Goal: Task Accomplishment & Management: Use online tool/utility

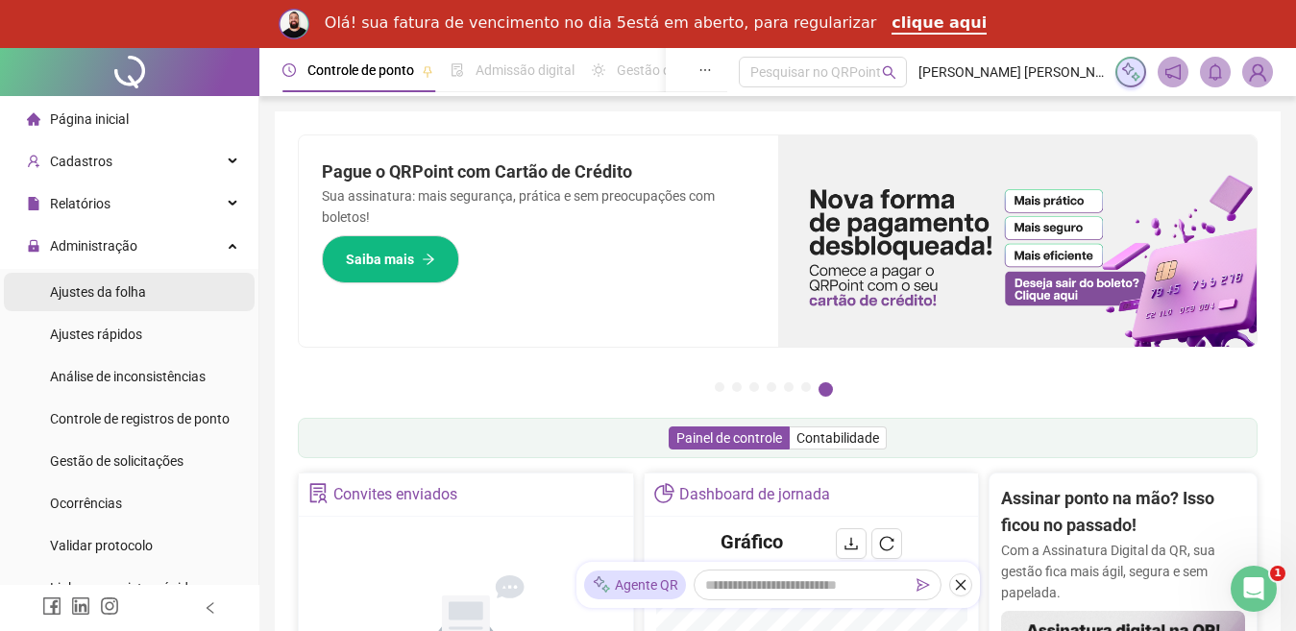
click at [108, 294] on span "Ajustes da folha" at bounding box center [98, 291] width 96 height 15
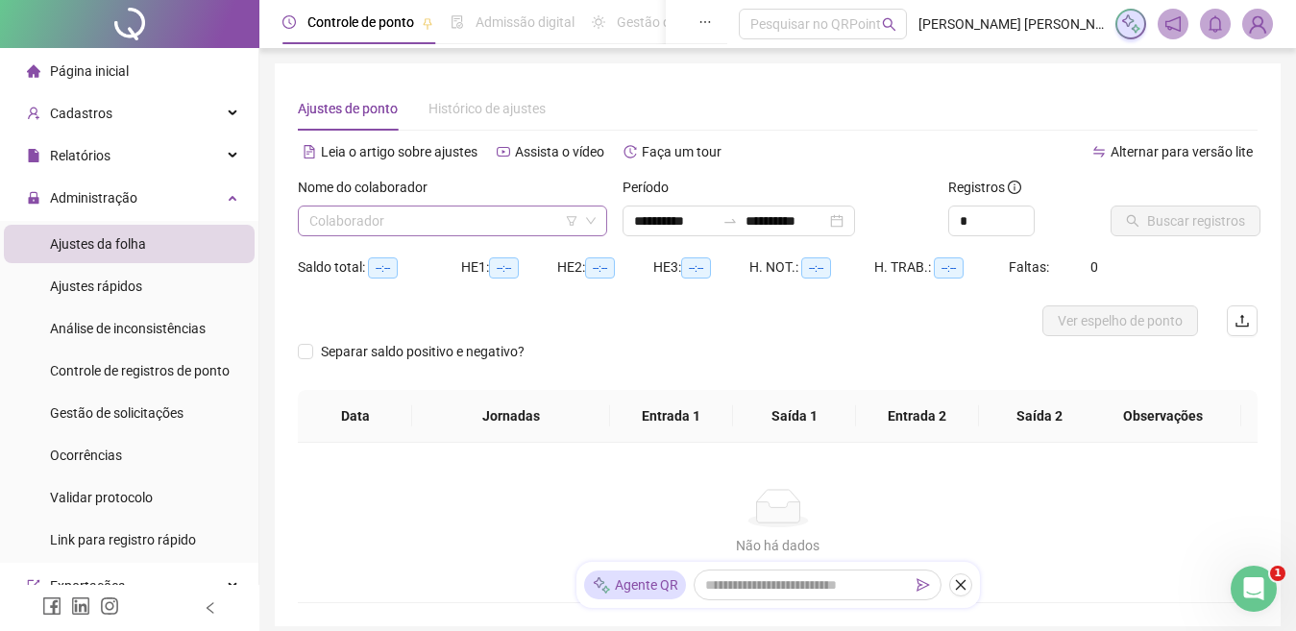
click at [404, 224] on input "search" at bounding box center [443, 221] width 269 height 29
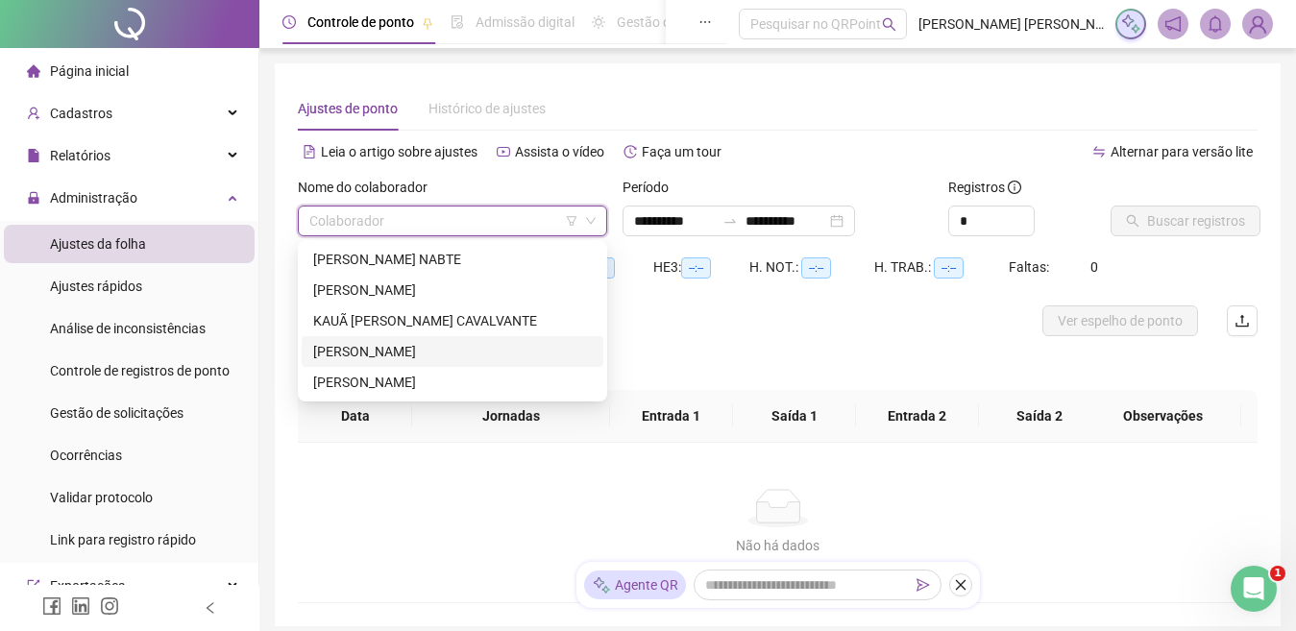
click at [425, 352] on div "[PERSON_NAME]" at bounding box center [452, 351] width 279 height 21
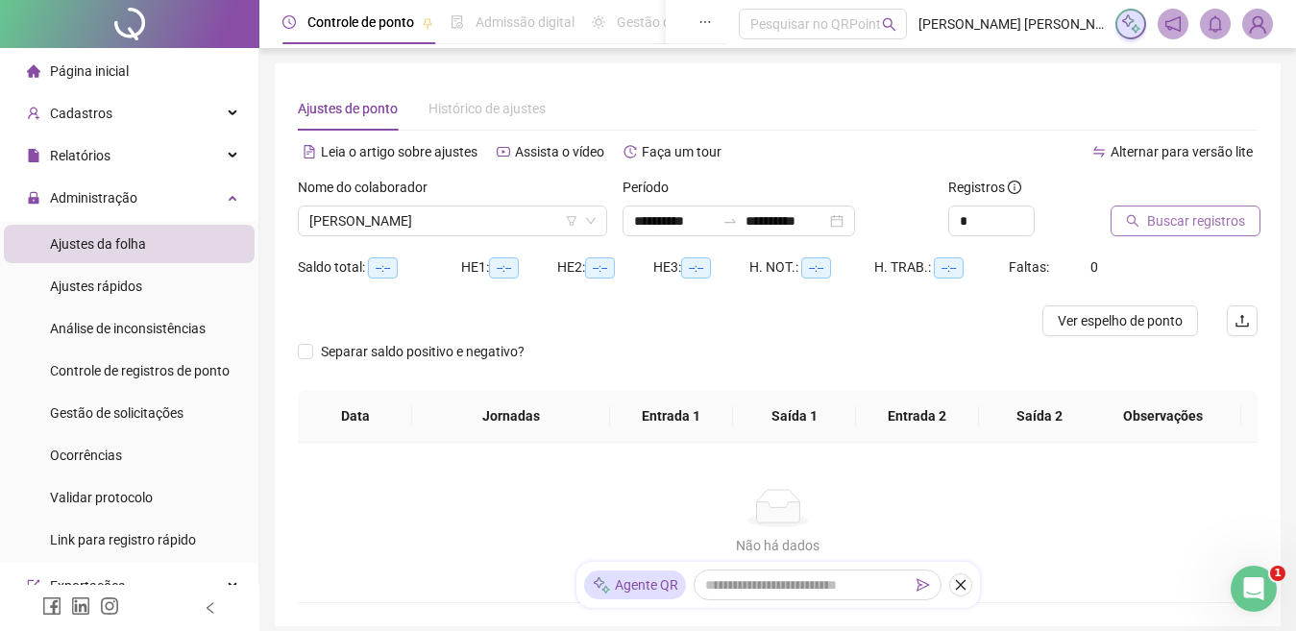
click at [1180, 214] on span "Buscar registros" at bounding box center [1196, 220] width 98 height 21
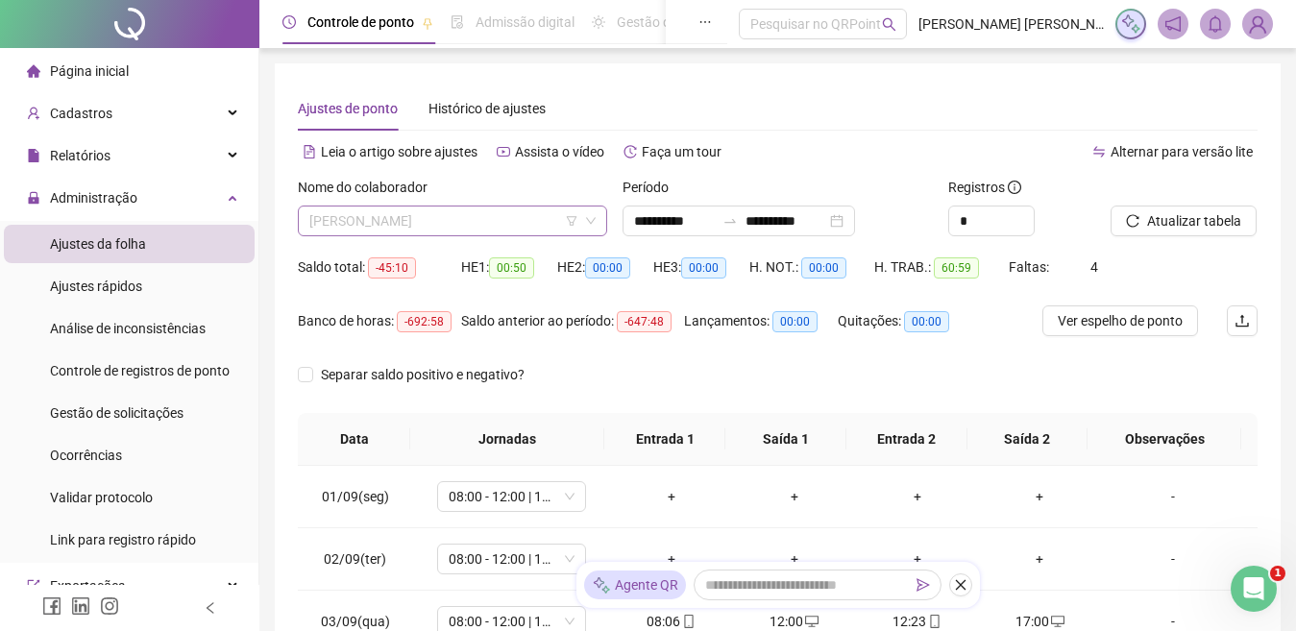
click at [517, 208] on span "[PERSON_NAME]" at bounding box center [452, 221] width 286 height 29
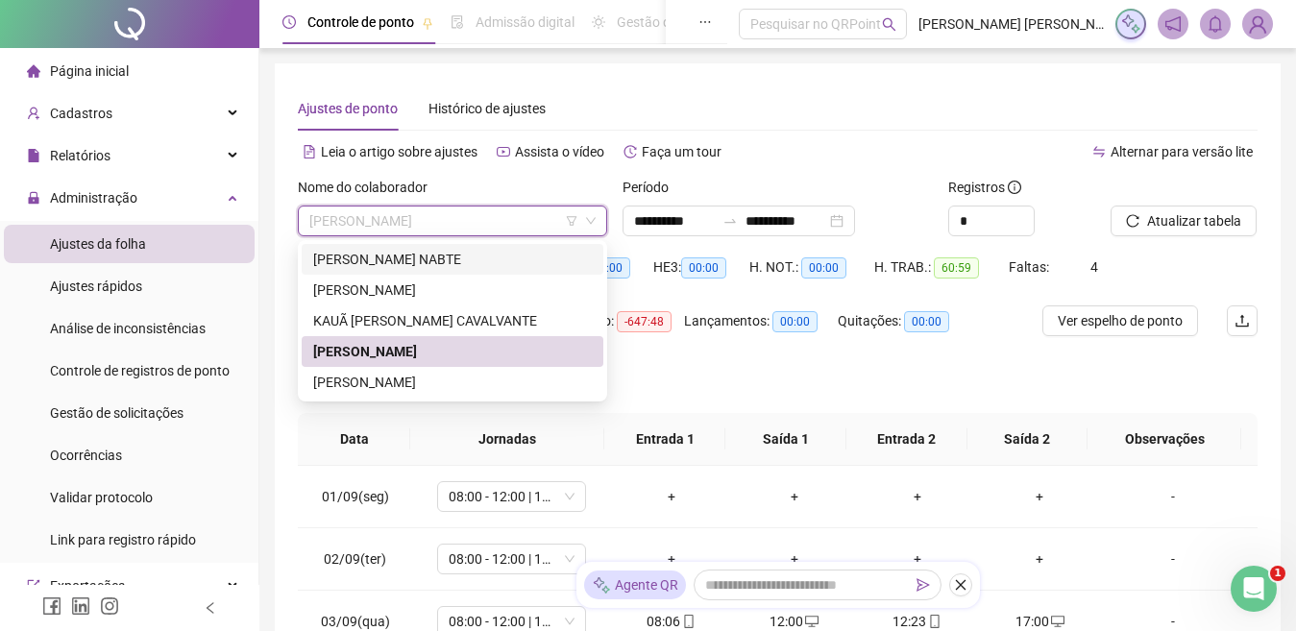
click at [442, 259] on div "[PERSON_NAME] NABTE" at bounding box center [452, 259] width 279 height 21
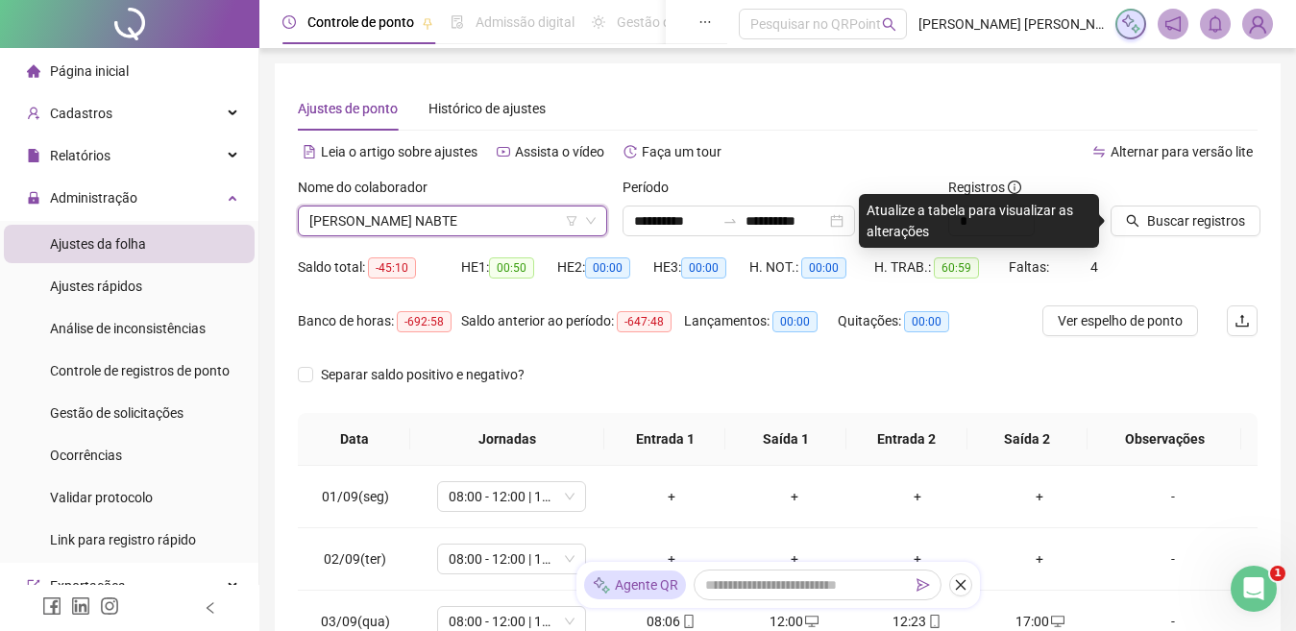
click at [522, 230] on span "[PERSON_NAME] NABTE" at bounding box center [452, 221] width 286 height 29
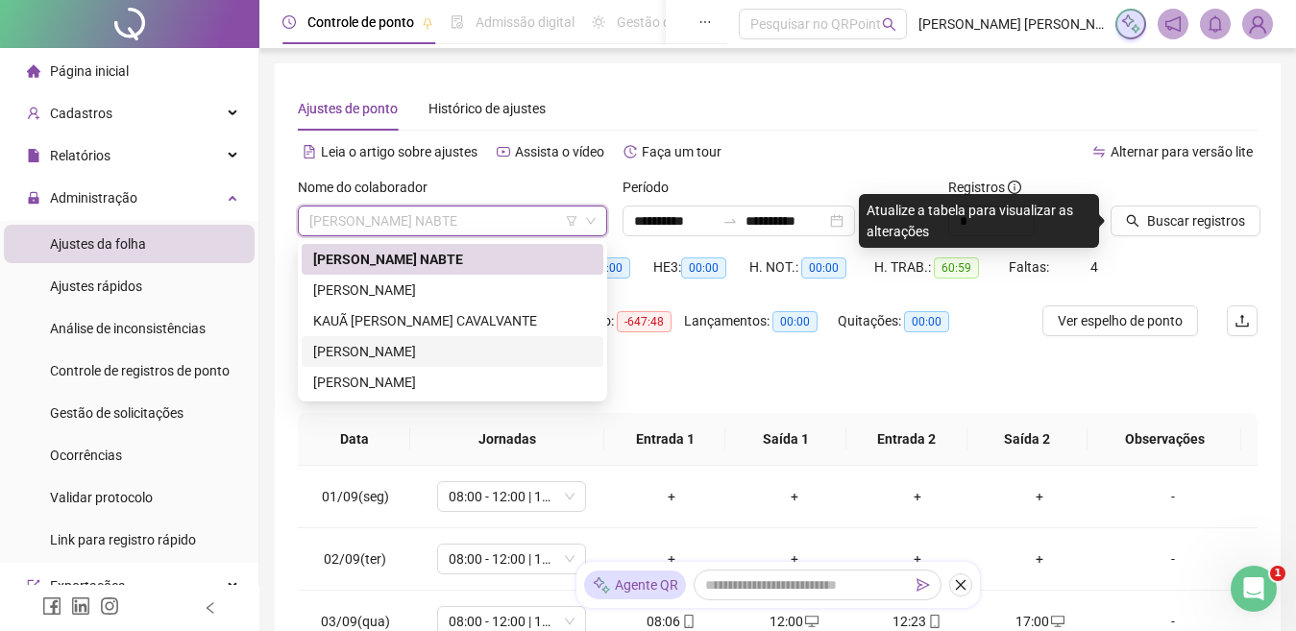
click at [400, 348] on div "[PERSON_NAME]" at bounding box center [452, 351] width 279 height 21
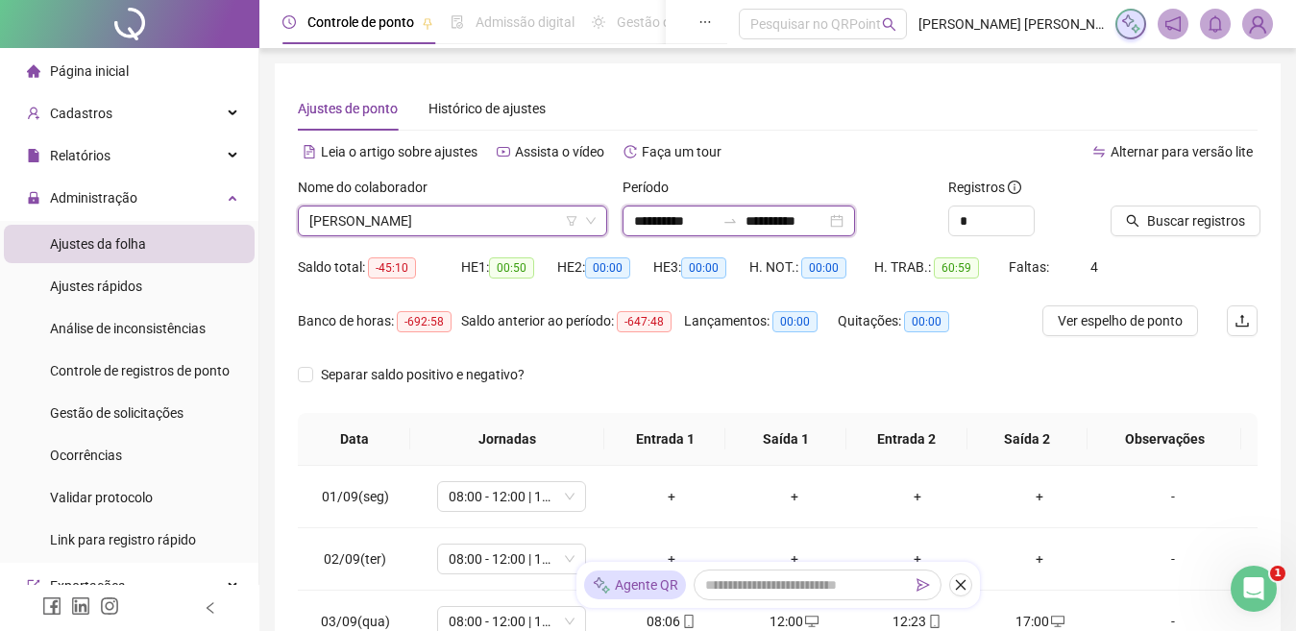
click at [776, 224] on input "**********" at bounding box center [785, 220] width 81 height 21
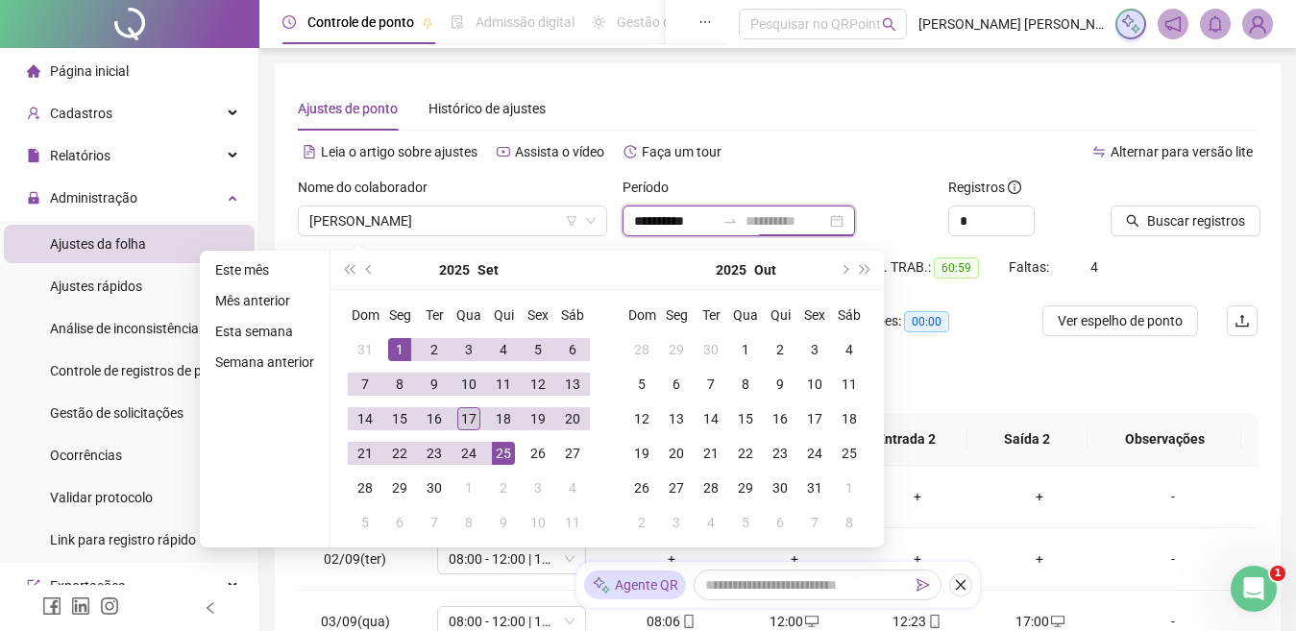
type input "**********"
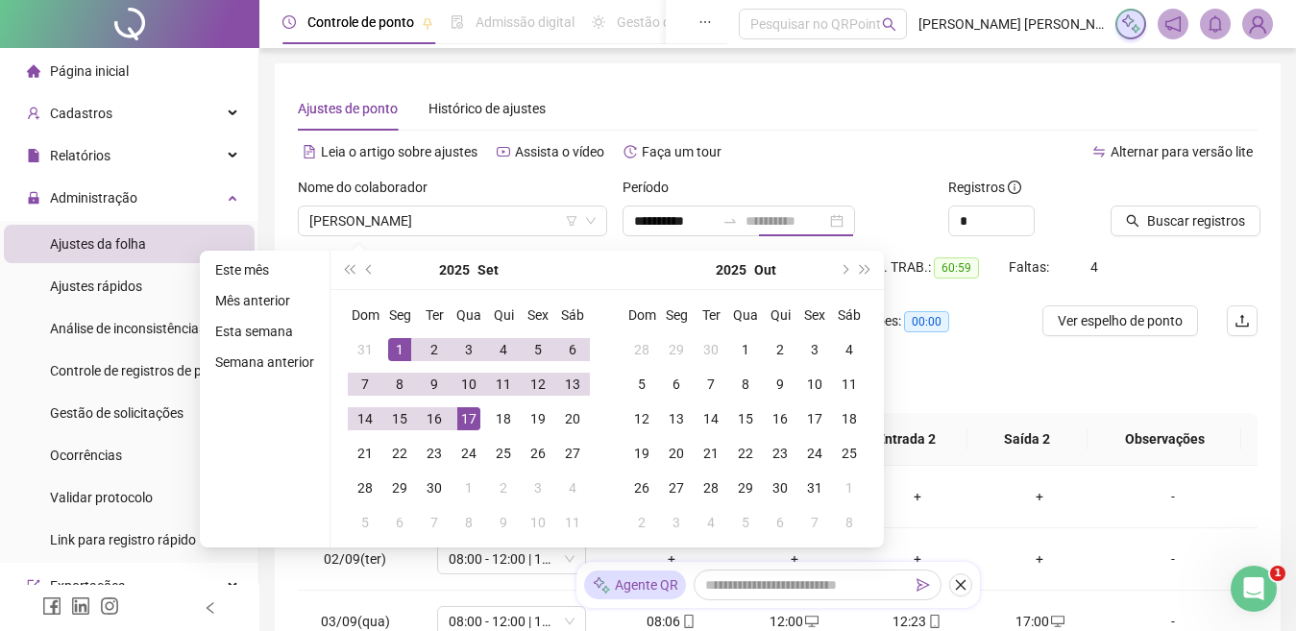
click at [460, 415] on div "17" at bounding box center [468, 418] width 23 height 23
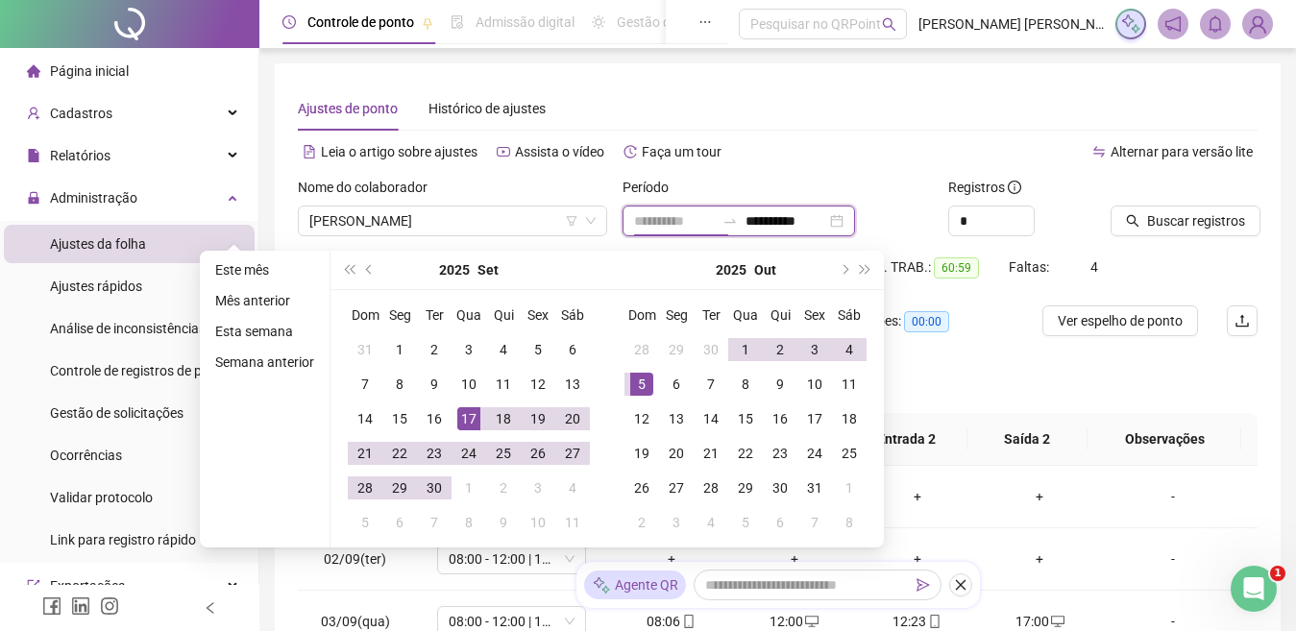
type input "**********"
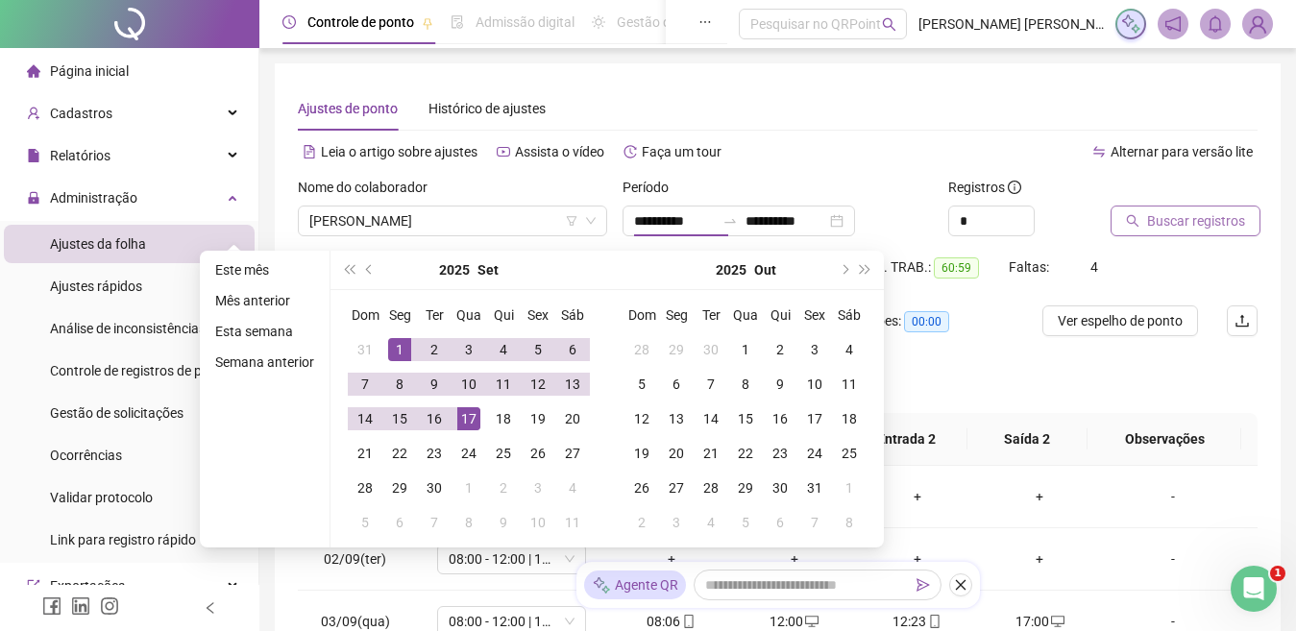
click at [1170, 224] on span "Buscar registros" at bounding box center [1196, 220] width 98 height 21
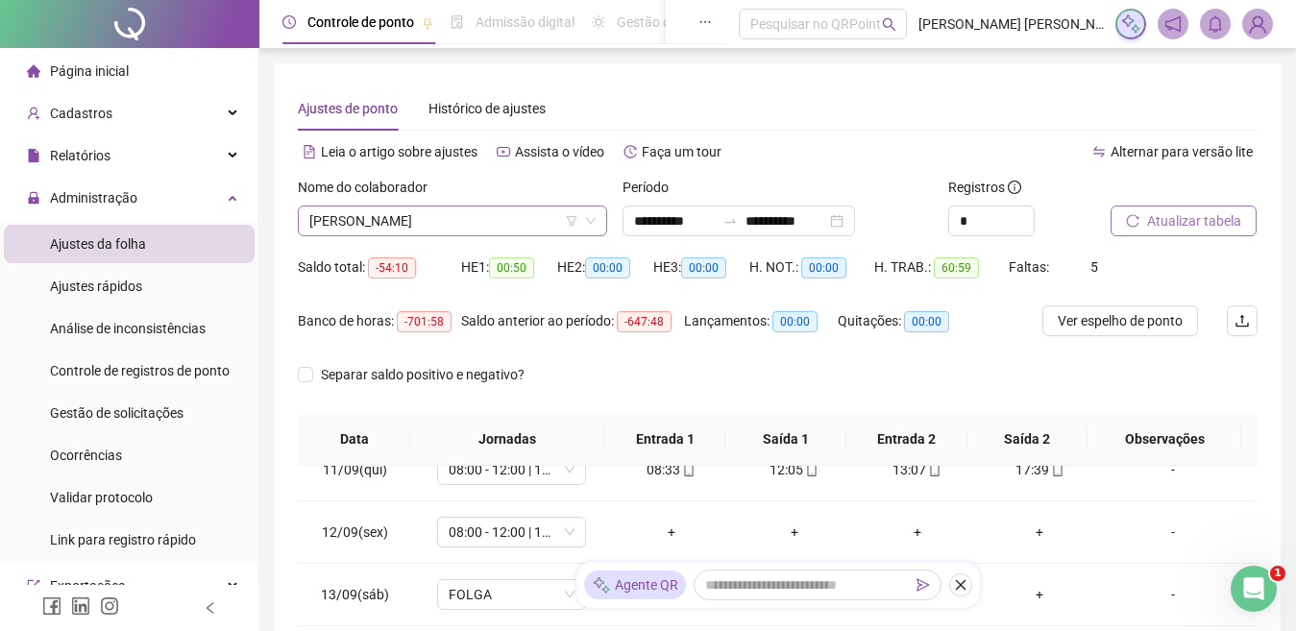
click at [506, 210] on span "[PERSON_NAME]" at bounding box center [452, 221] width 286 height 29
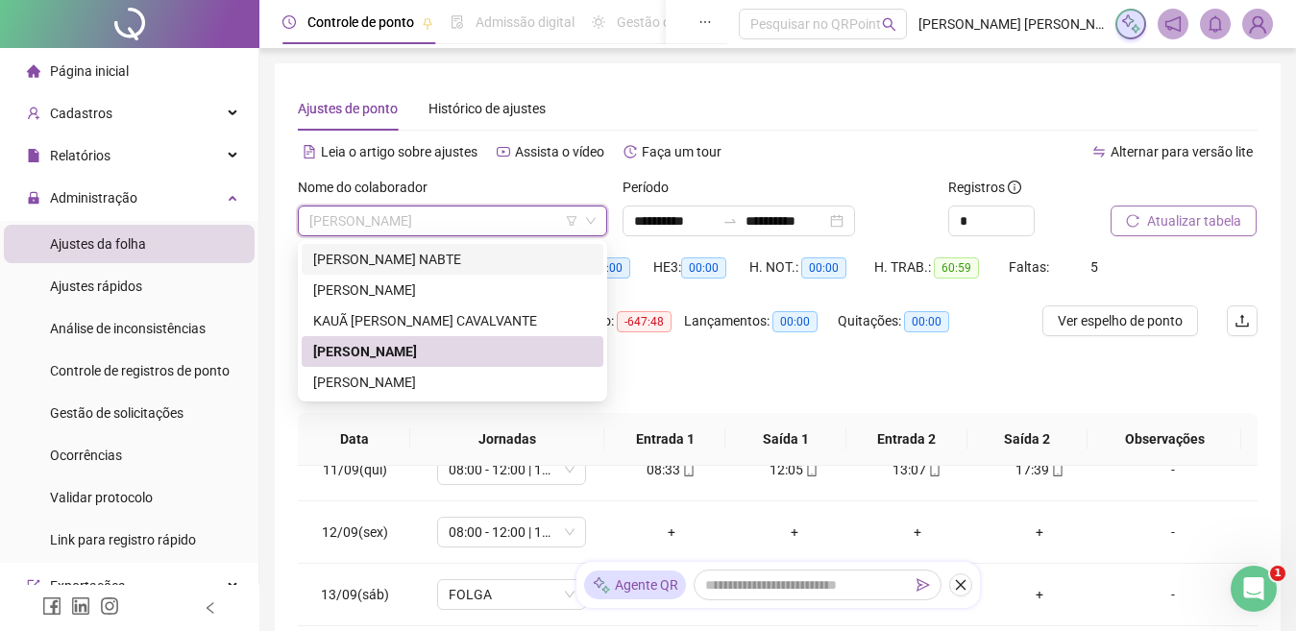
click at [455, 270] on div "[PERSON_NAME] NABTE" at bounding box center [453, 259] width 302 height 31
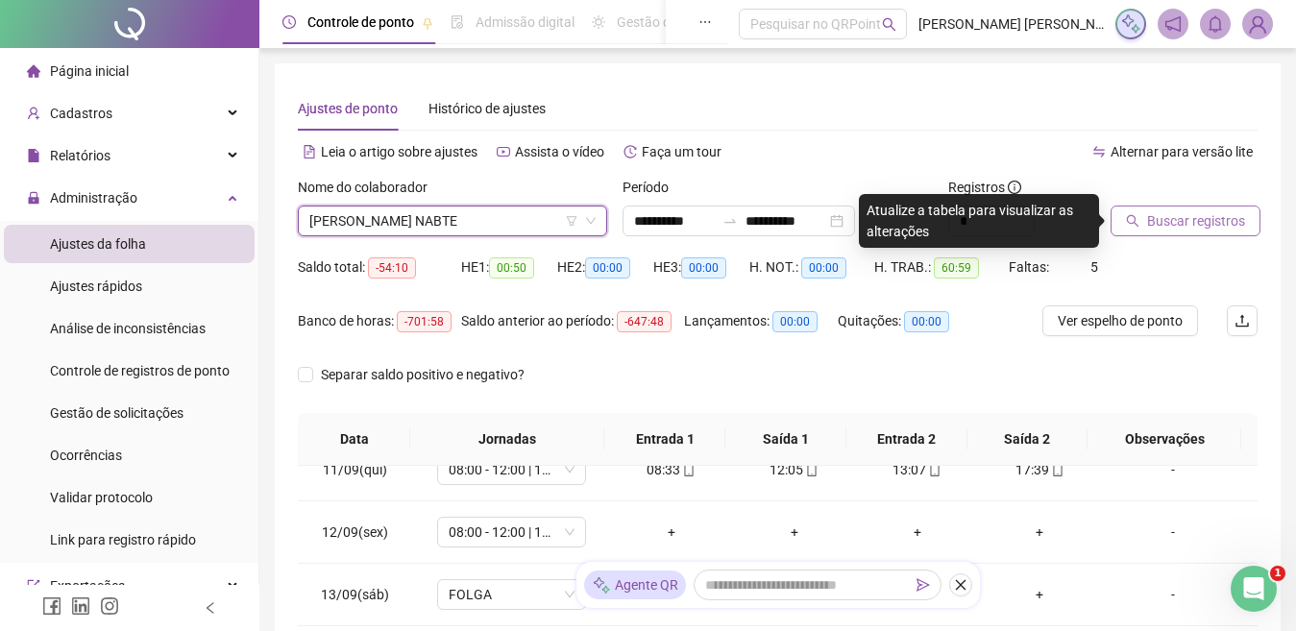
click at [1151, 209] on button "Buscar registros" at bounding box center [1185, 221] width 150 height 31
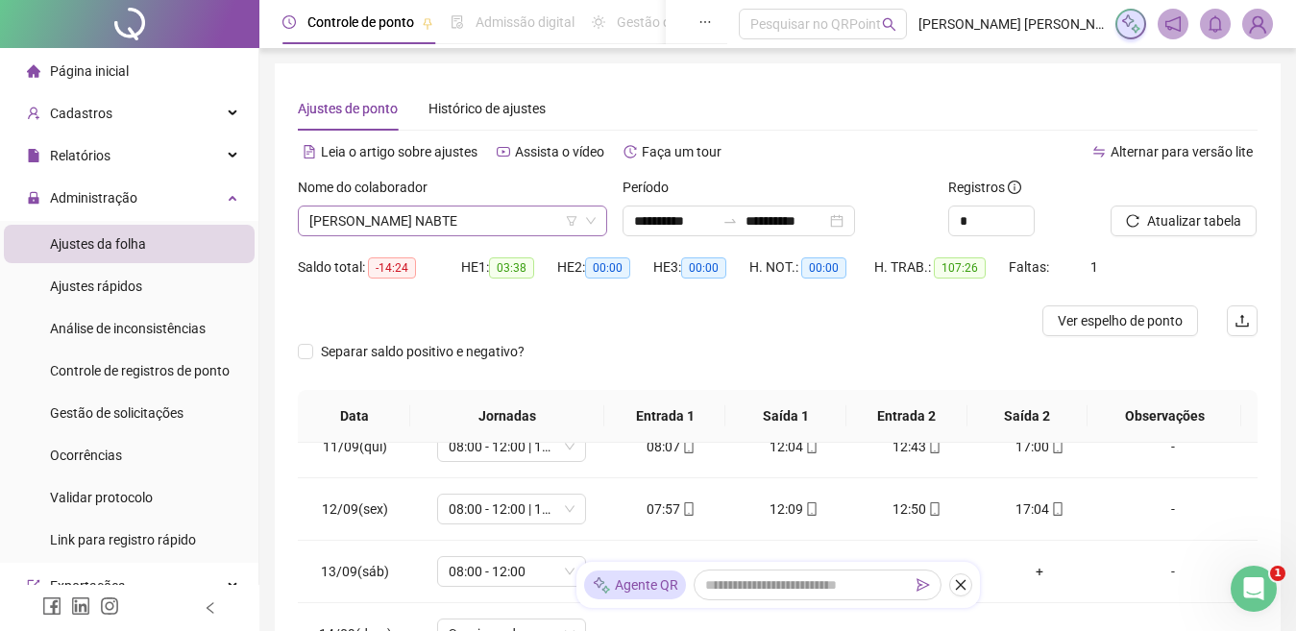
click at [464, 221] on span "[PERSON_NAME] NABTE" at bounding box center [452, 221] width 286 height 29
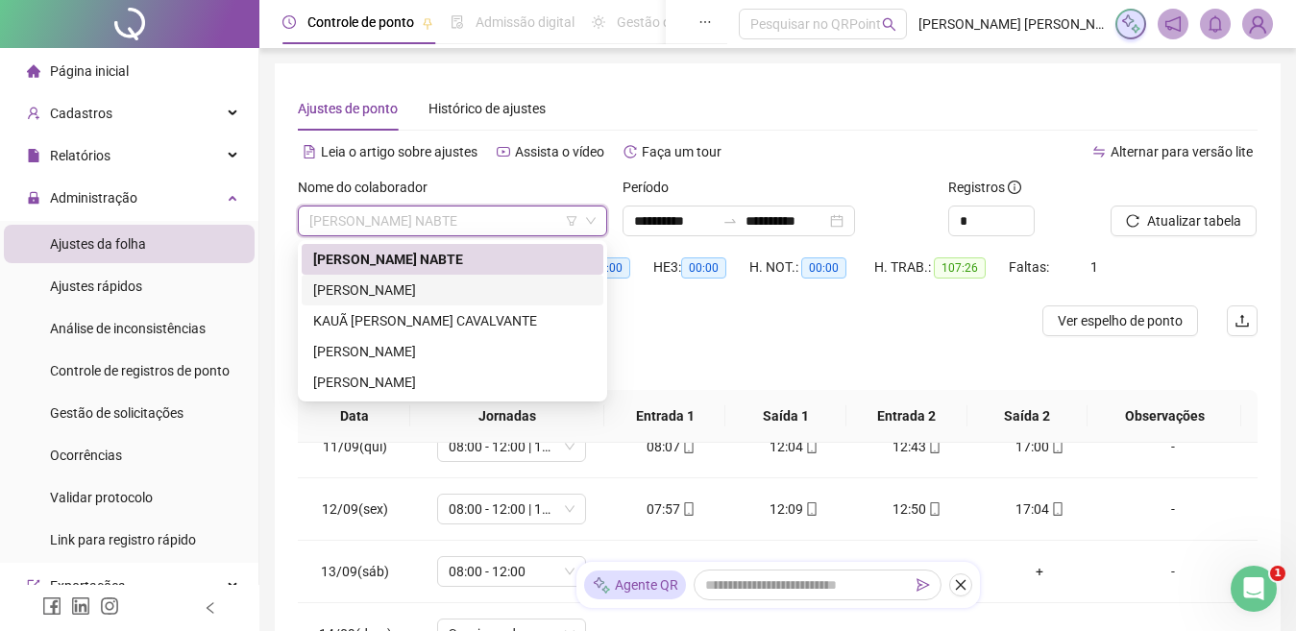
click at [464, 283] on div "[PERSON_NAME]" at bounding box center [452, 289] width 279 height 21
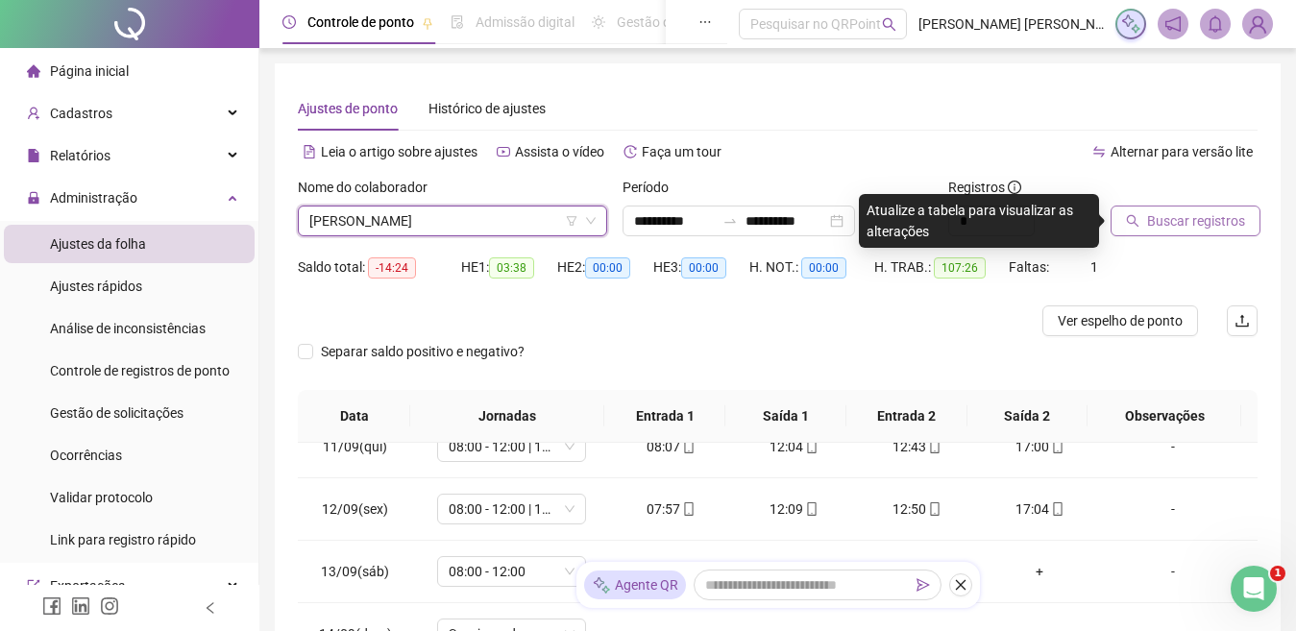
click at [1150, 219] on span "Buscar registros" at bounding box center [1196, 220] width 98 height 21
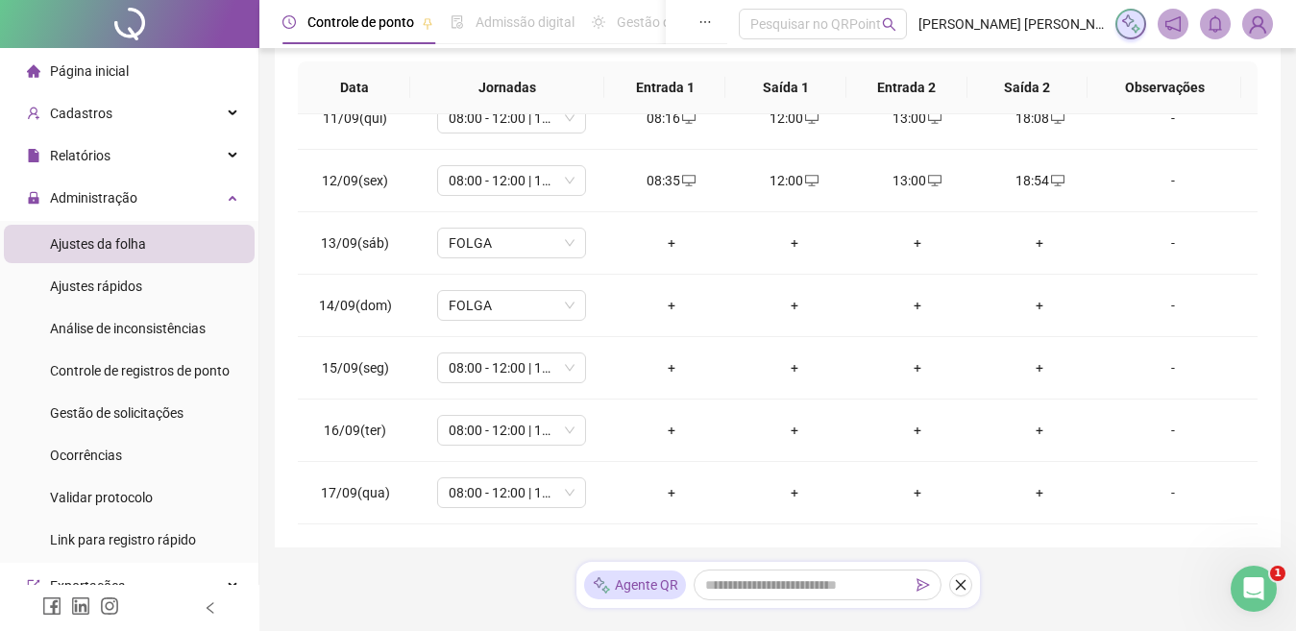
scroll to position [397, 0]
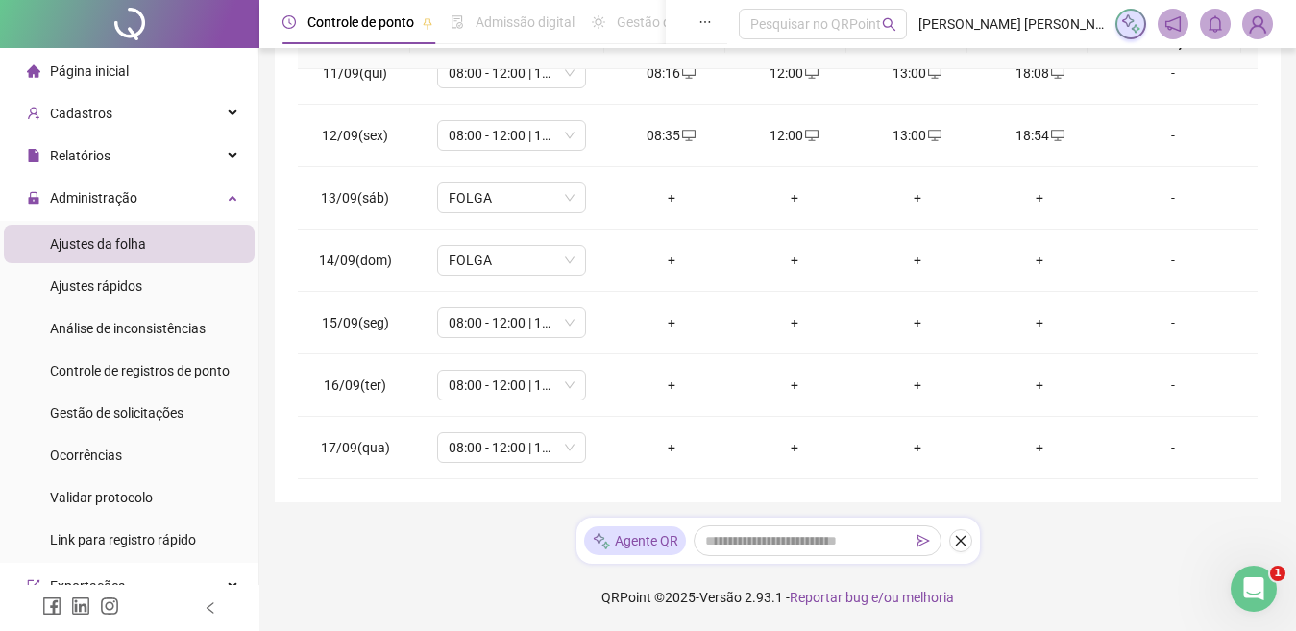
click at [123, 76] on span "Página inicial" at bounding box center [89, 70] width 79 height 15
